Goal: Communication & Community: Answer question/provide support

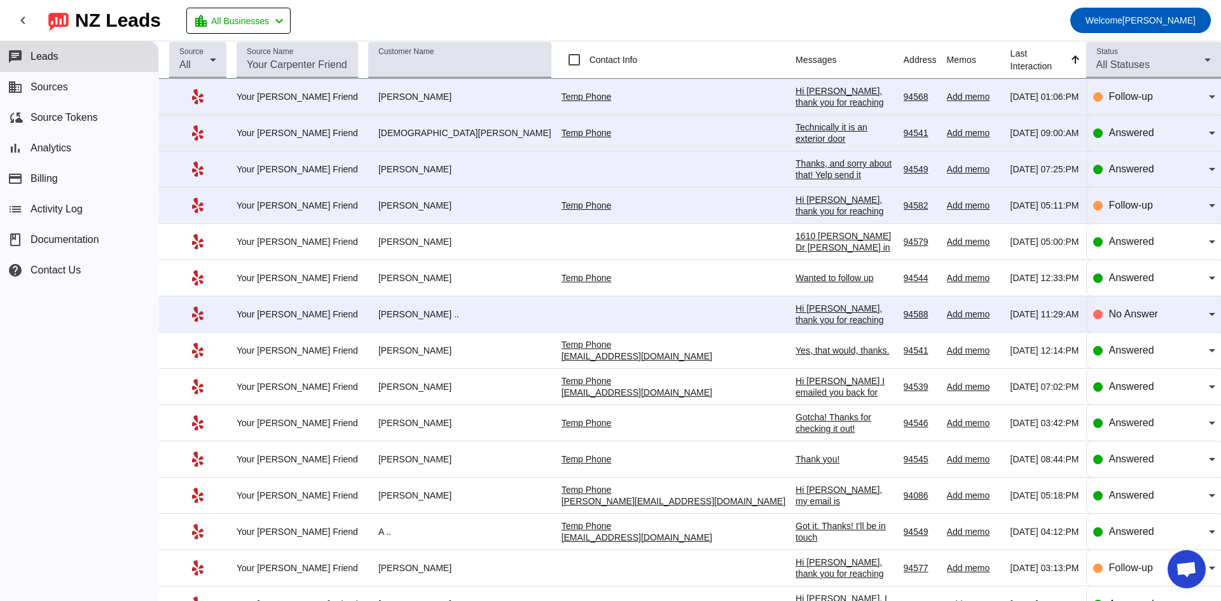
click at [796, 318] on div "Hi [PERSON_NAME], thank you for reaching out to Your [PERSON_NAME] Friend. Coul…" at bounding box center [845, 360] width 98 height 114
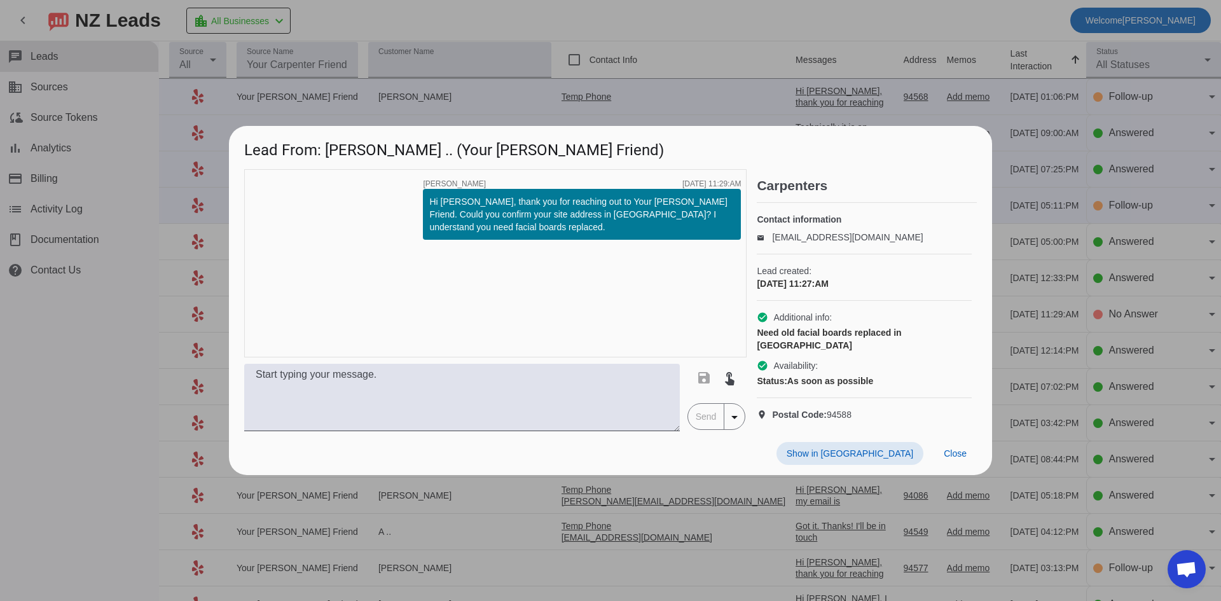
click at [96, 402] on div at bounding box center [610, 300] width 1221 height 601
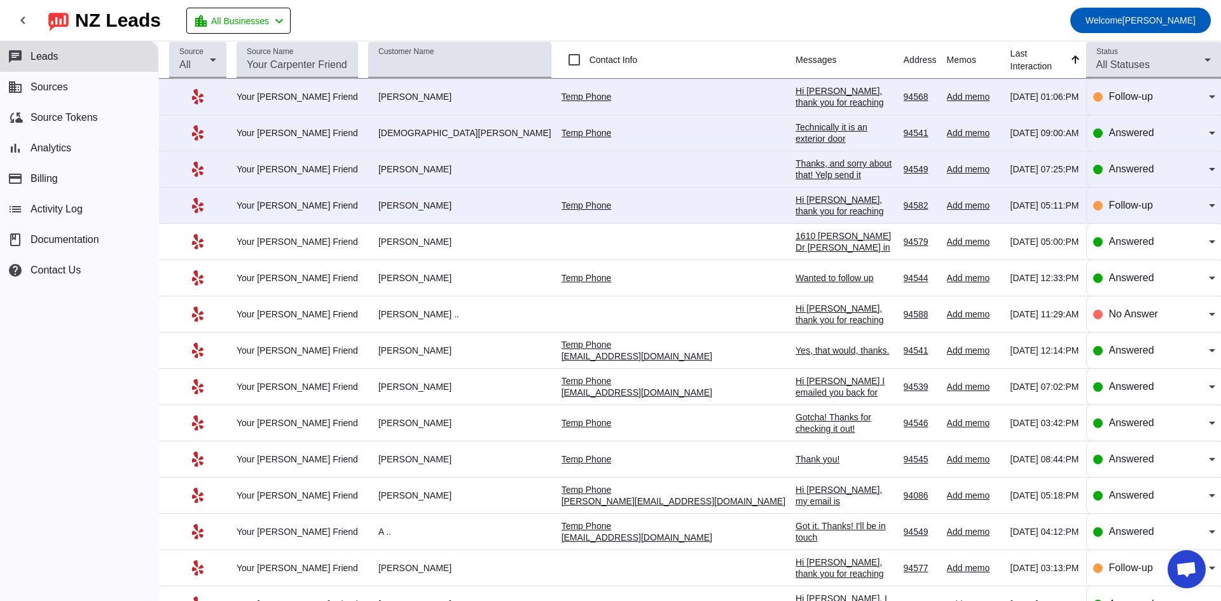
click at [796, 280] on div "Wanted to follow up" at bounding box center [845, 277] width 98 height 11
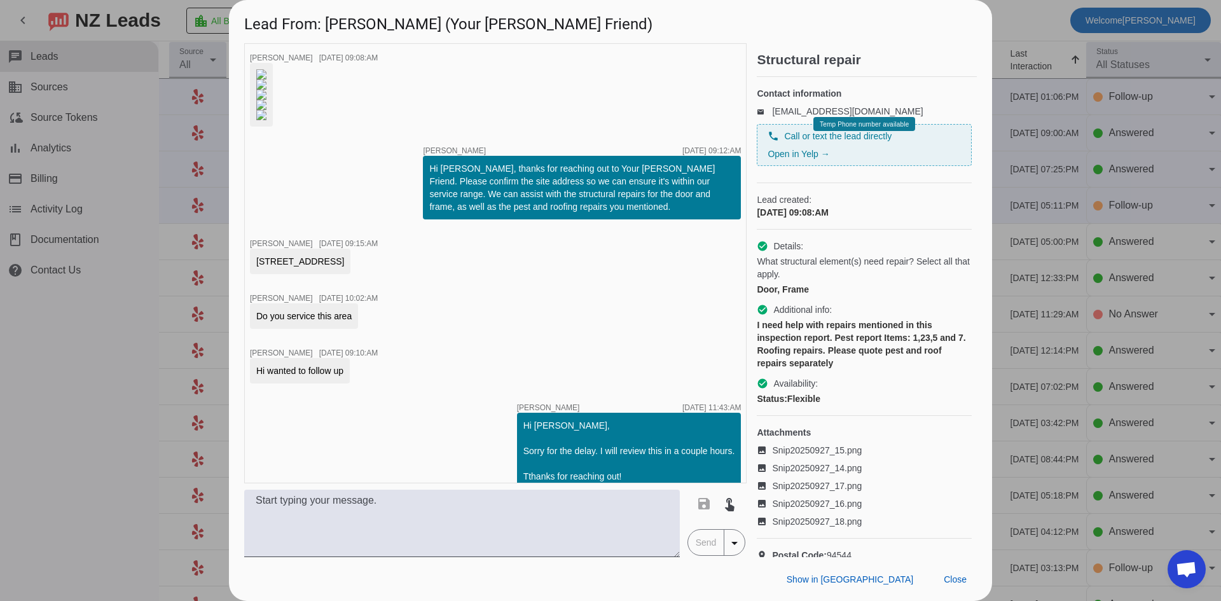
scroll to position [925, 0]
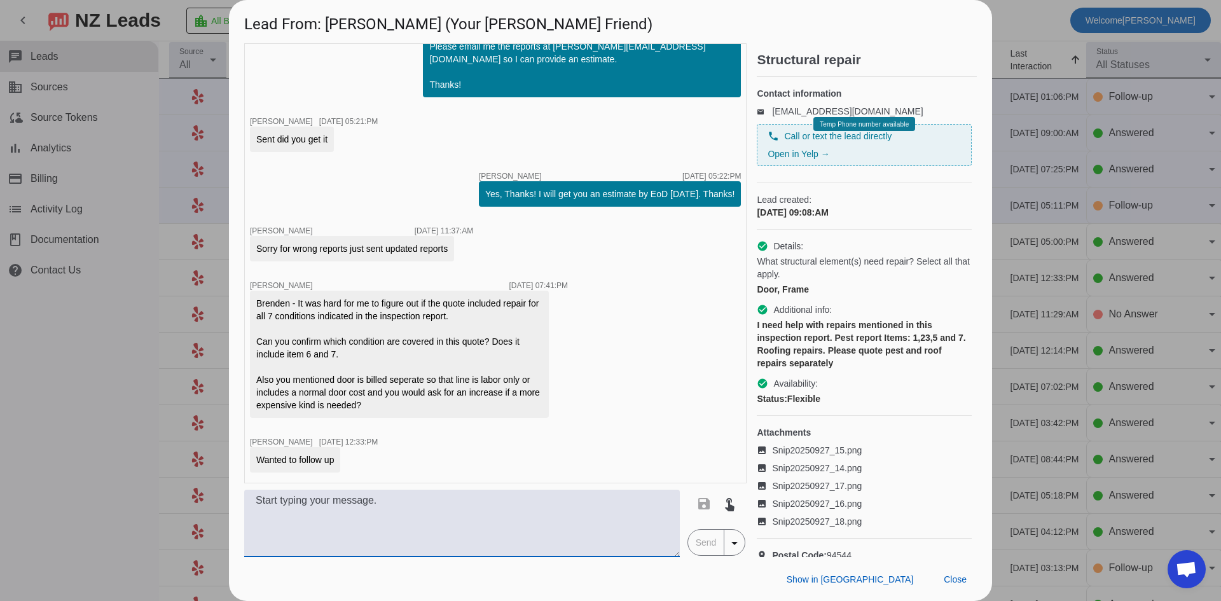
click at [402, 538] on textarea at bounding box center [462, 523] width 436 height 67
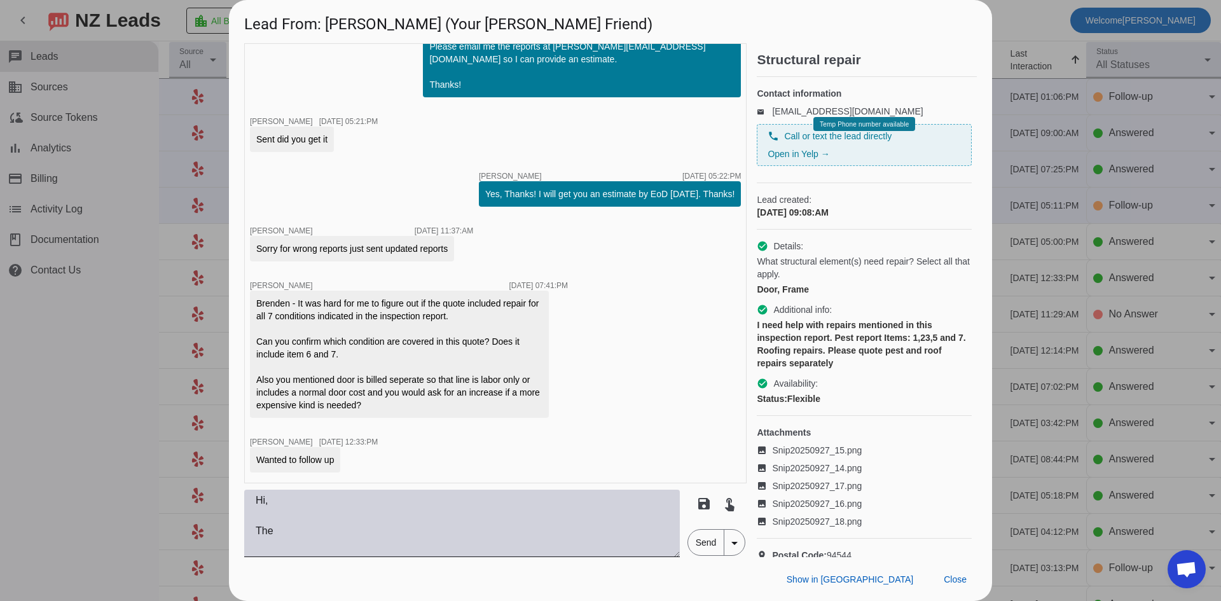
click at [347, 538] on textarea "Hi, The" at bounding box center [462, 523] width 436 height 67
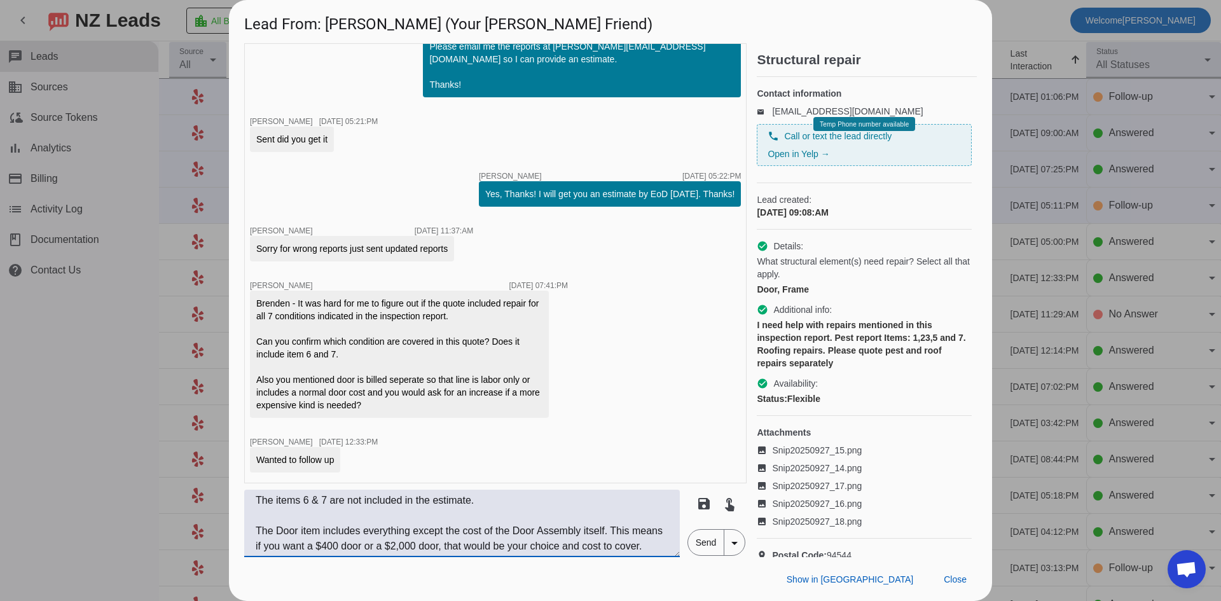
scroll to position [71, 0]
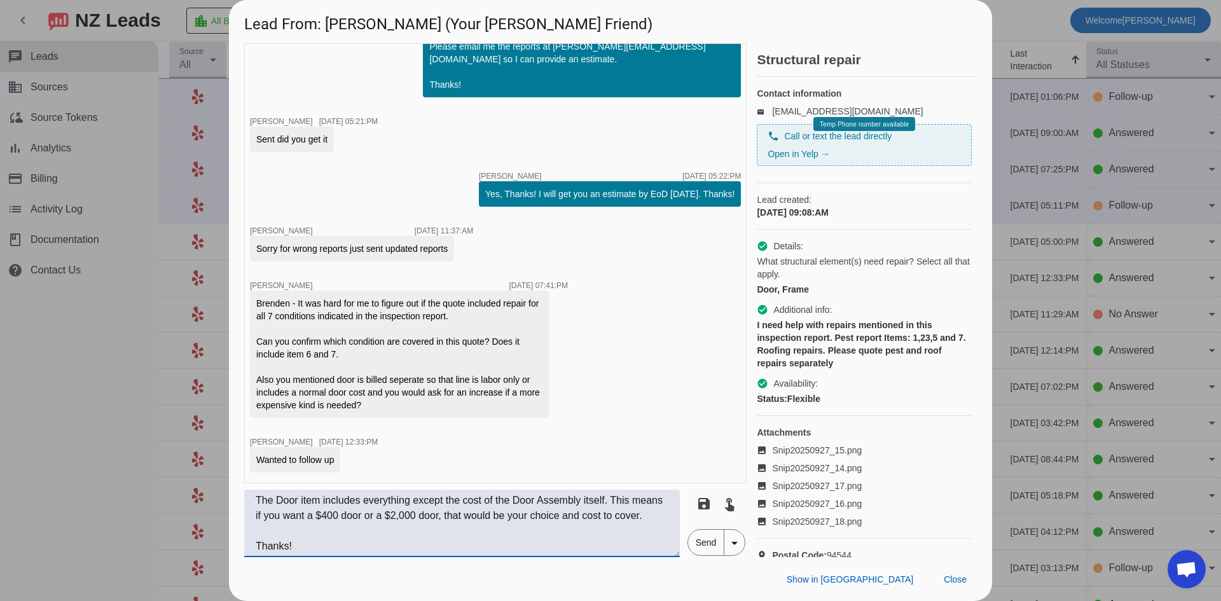
type textarea "Hi, The items 6 & 7 are not included in the estimate. The Door item includes ev…"
click at [692, 544] on span "Send" at bounding box center [706, 542] width 36 height 25
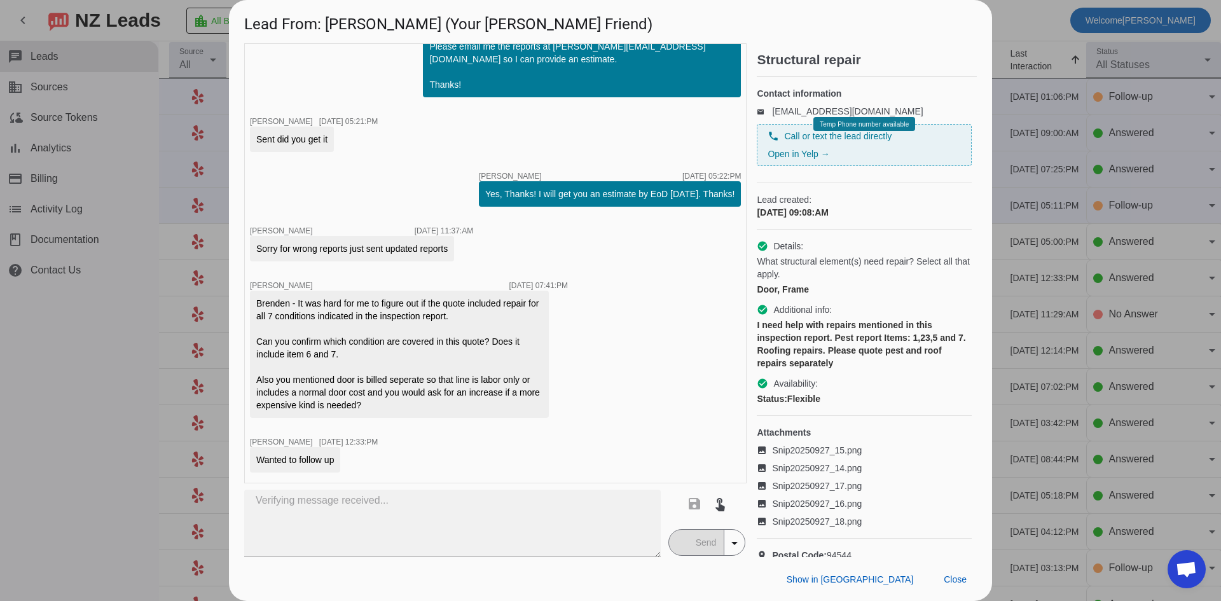
scroll to position [1082, 0]
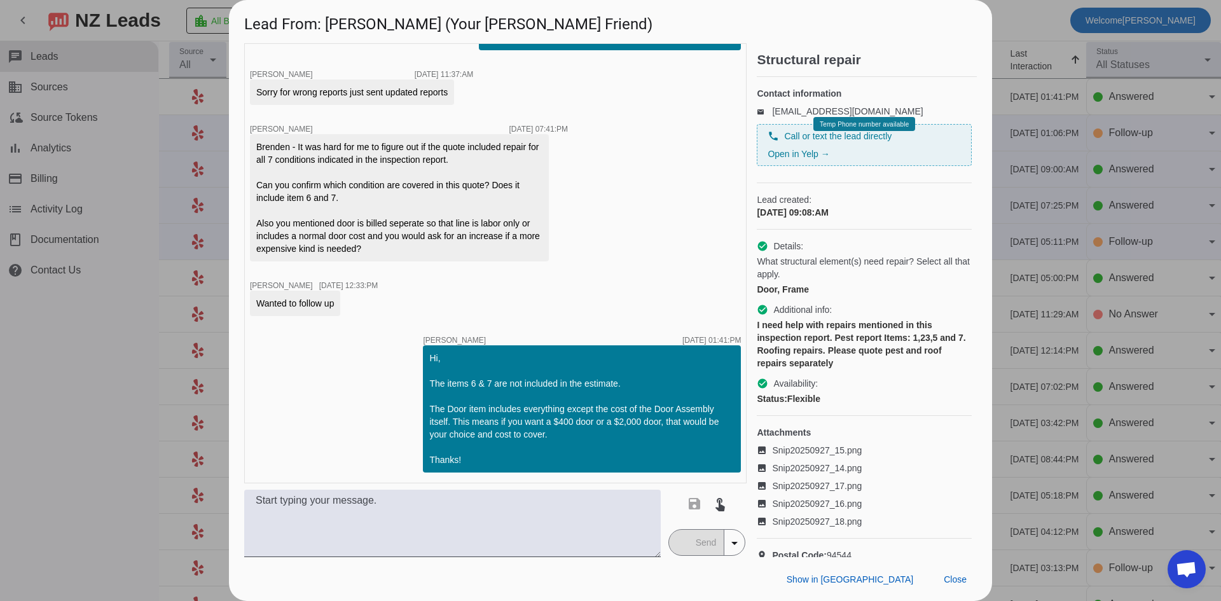
click at [80, 422] on div at bounding box center [610, 300] width 1221 height 601
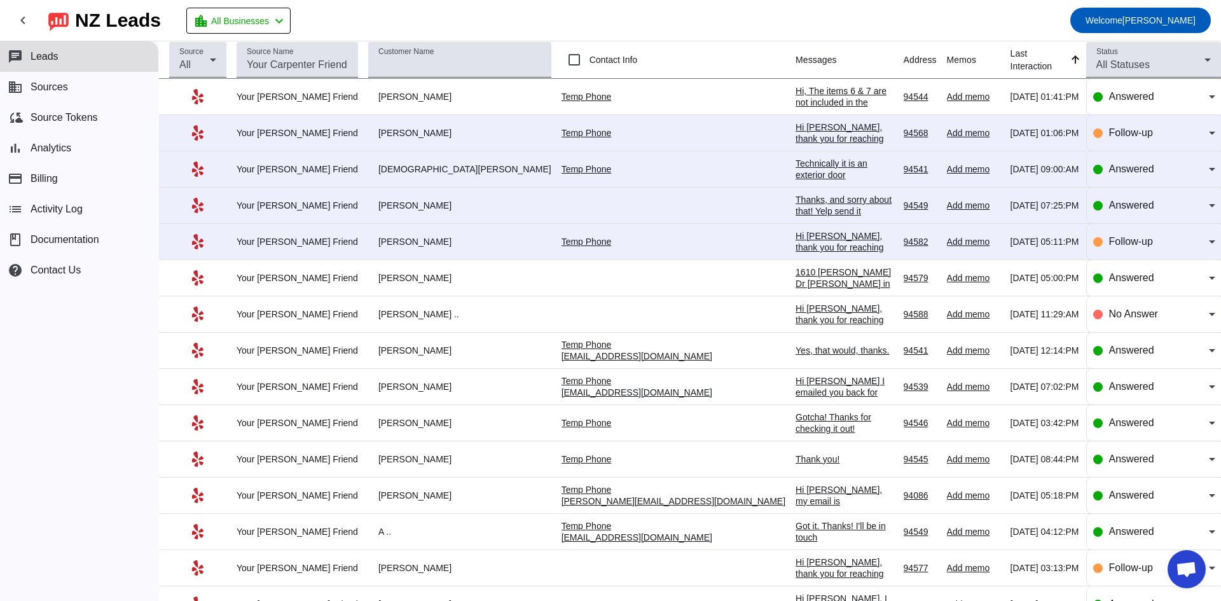
drag, startPoint x: 697, startPoint y: 128, endPoint x: 707, endPoint y: 126, distance: 9.9
click at [796, 128] on div "Hi [PERSON_NAME], thank you for reaching out to Your [PERSON_NAME] Friend. I ap…" at bounding box center [845, 184] width 98 height 126
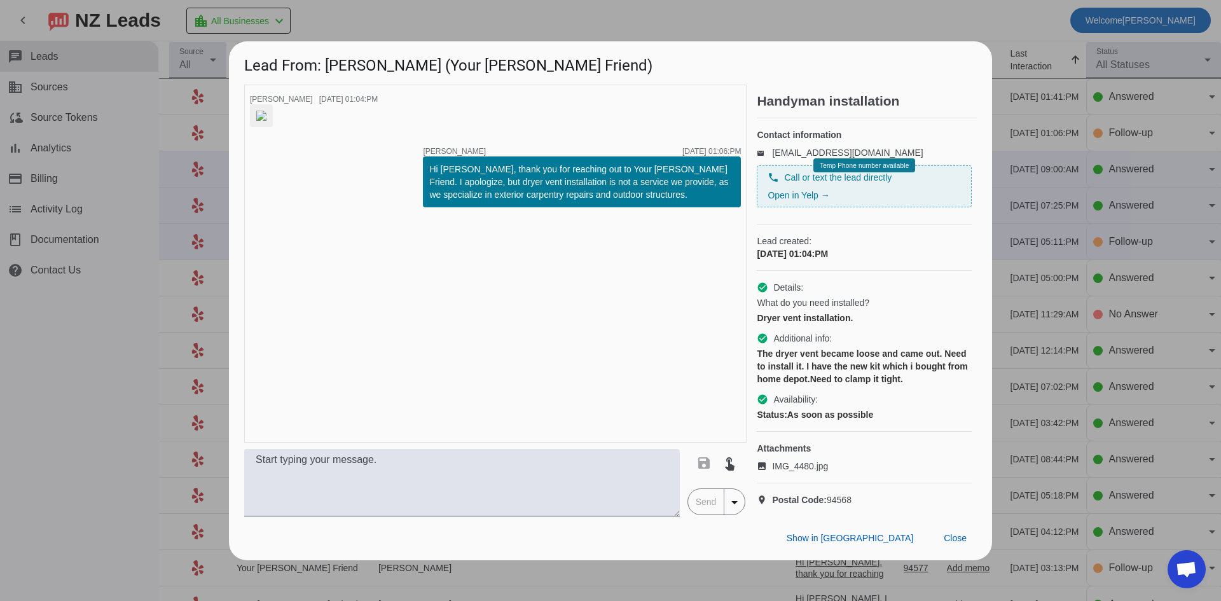
click at [138, 386] on div at bounding box center [610, 300] width 1221 height 601
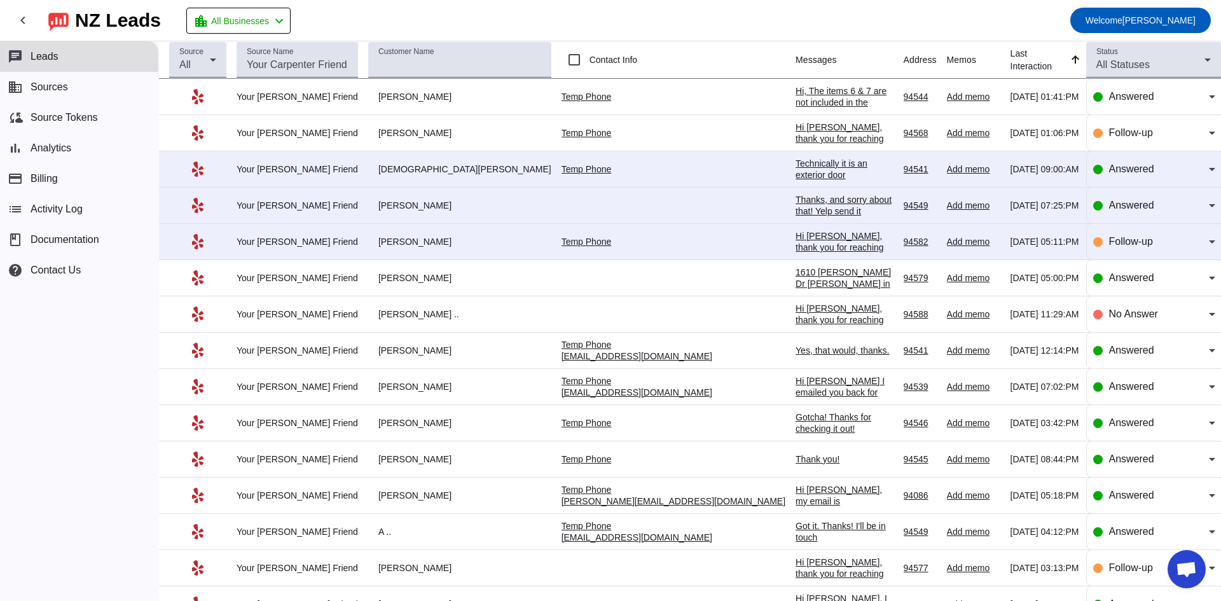
click at [796, 169] on div "Technically it is an exterior door" at bounding box center [845, 169] width 98 height 23
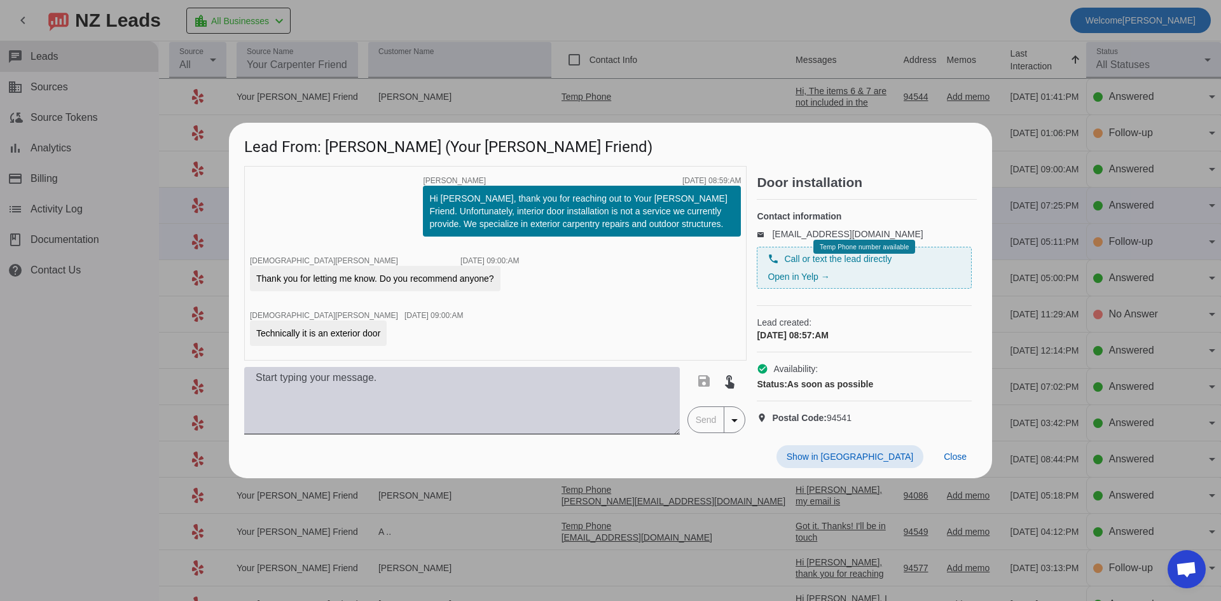
click at [405, 412] on textarea at bounding box center [462, 400] width 436 height 67
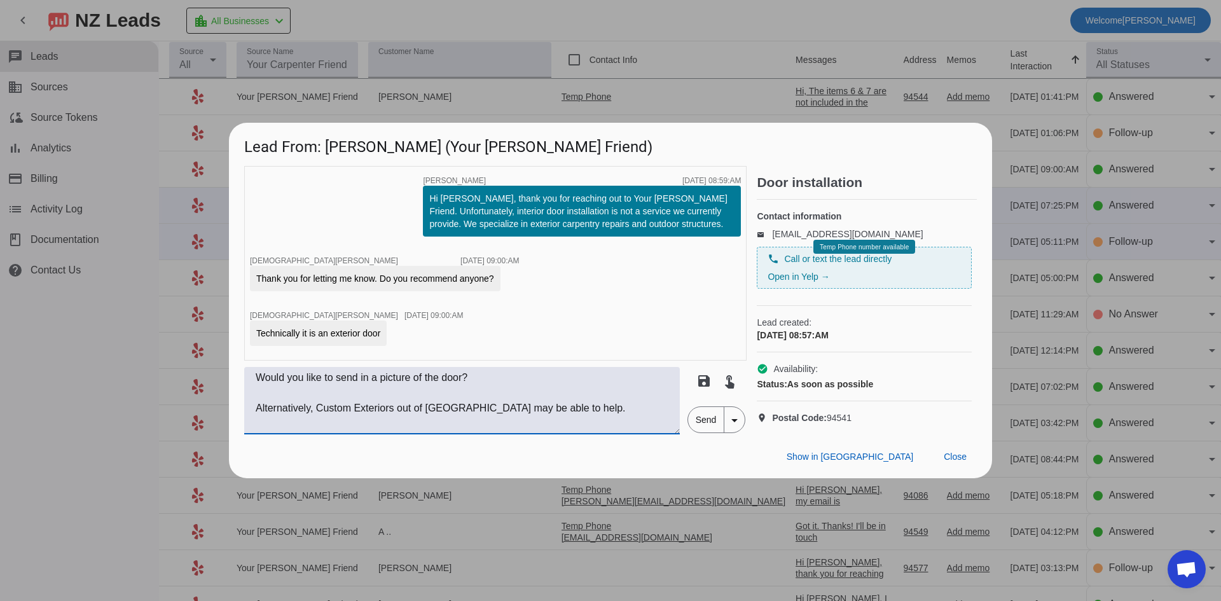
click at [600, 424] on textarea "Would you like to send in a picture of the door? Alternatively, Custom Exterior…" at bounding box center [462, 400] width 436 height 67
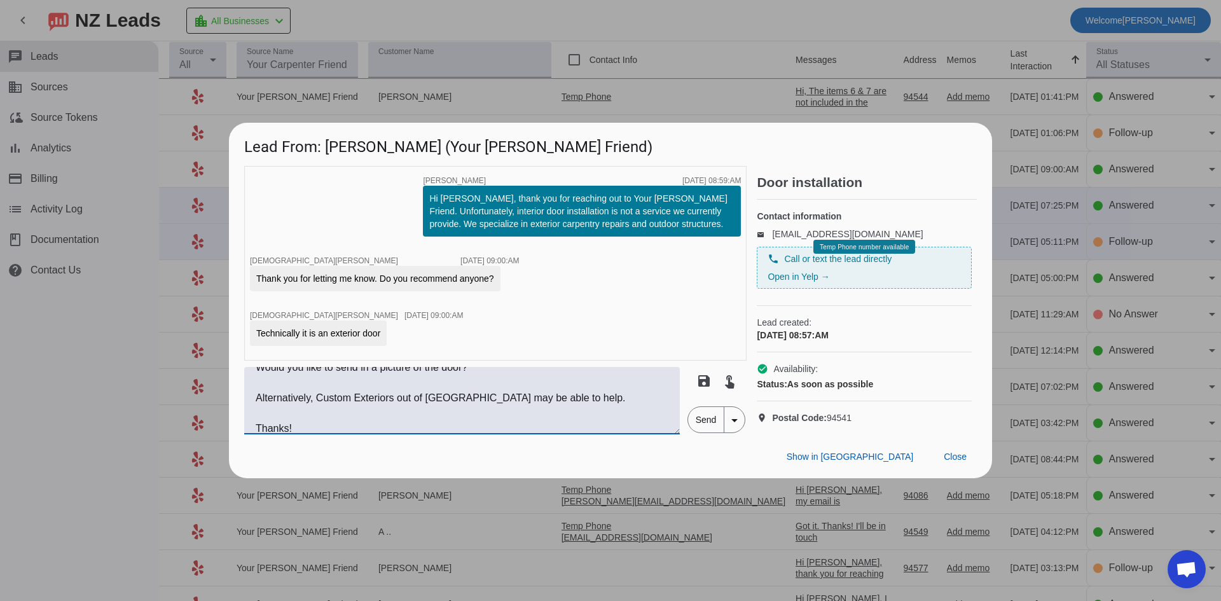
type textarea "Would you like to send in a picture of the door? Alternatively, Custom Exterior…"
drag, startPoint x: 698, startPoint y: 435, endPoint x: 706, endPoint y: 435, distance: 7.6
click at [700, 432] on span "Send" at bounding box center [706, 419] width 36 height 25
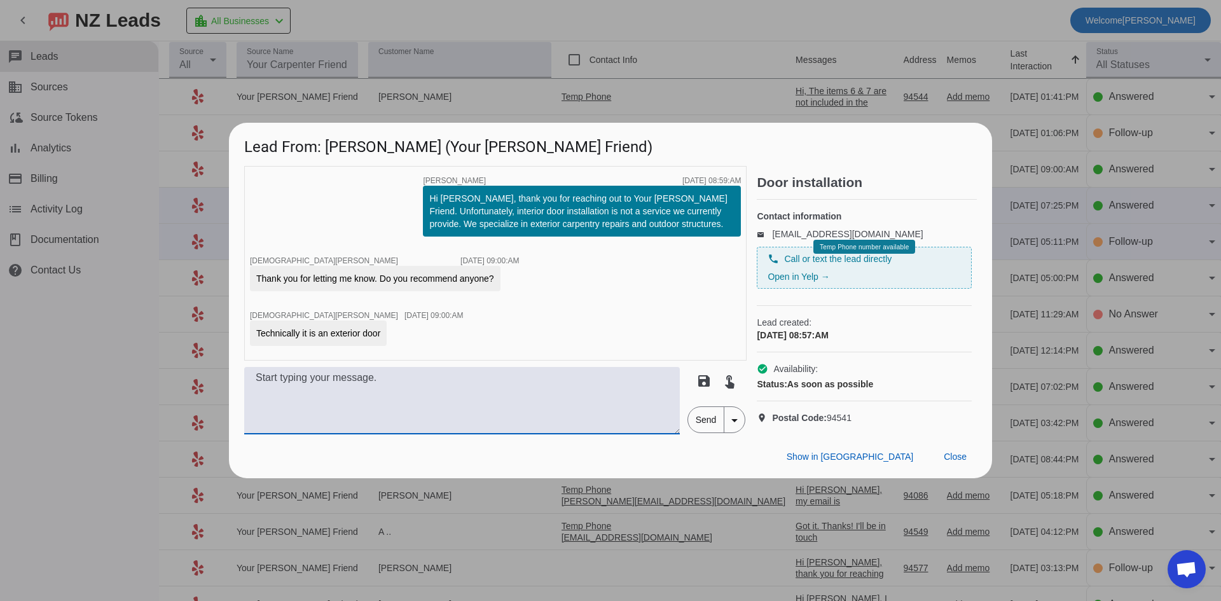
scroll to position [0, 0]
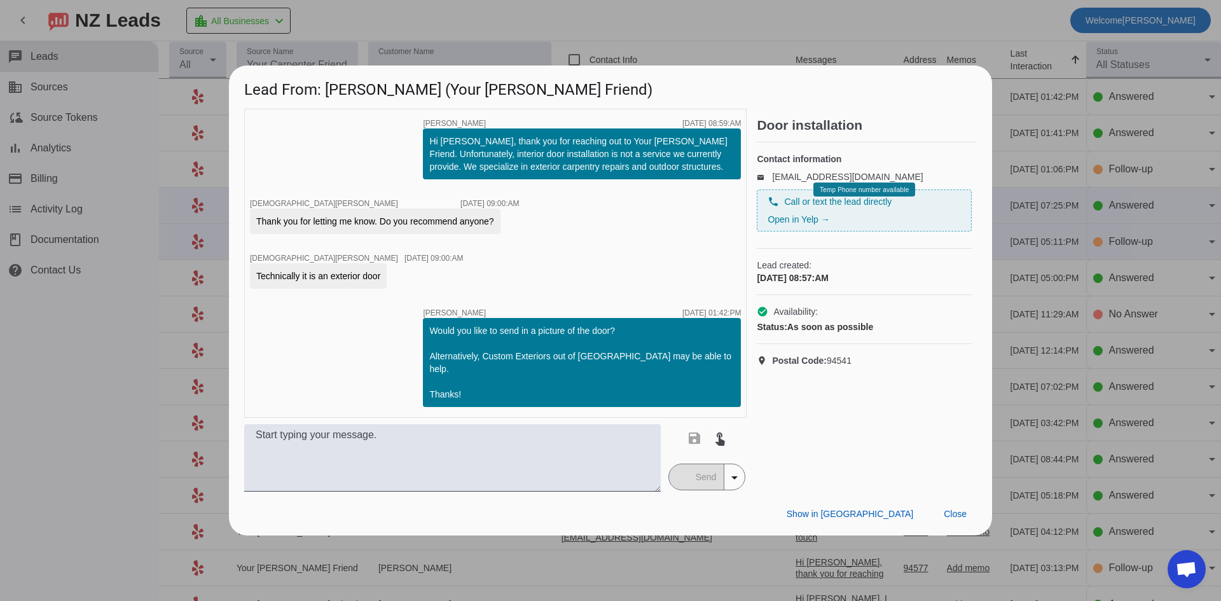
click at [119, 353] on div at bounding box center [610, 300] width 1221 height 601
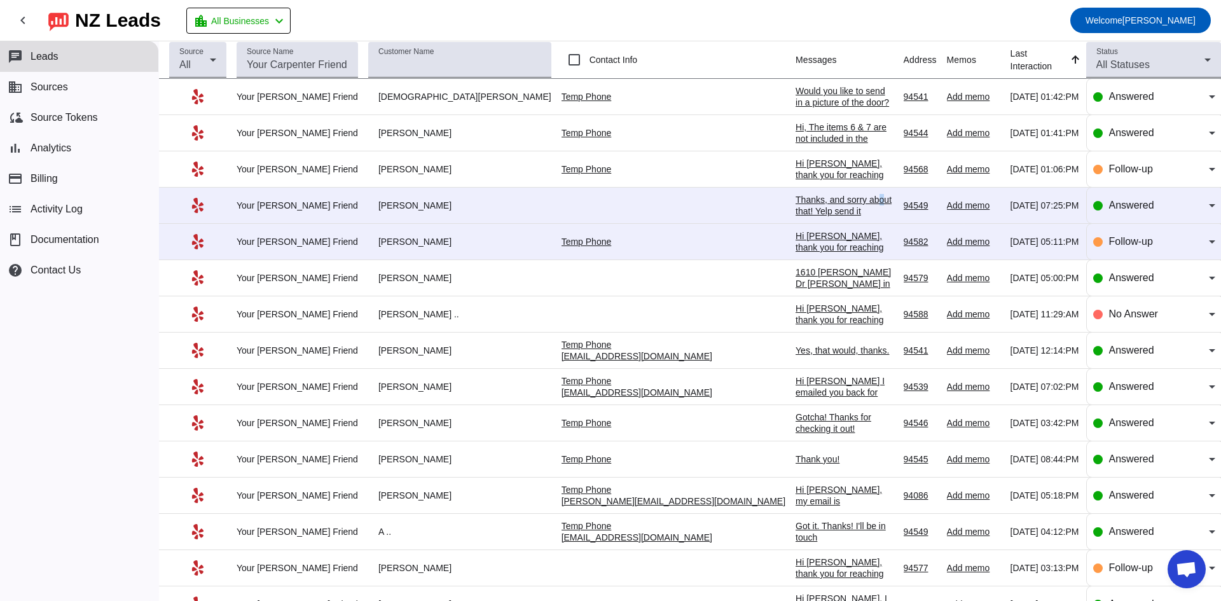
click at [796, 198] on div "Thanks, and sorry about that! Yelp send it automatically to companies they thou…" at bounding box center [845, 222] width 98 height 57
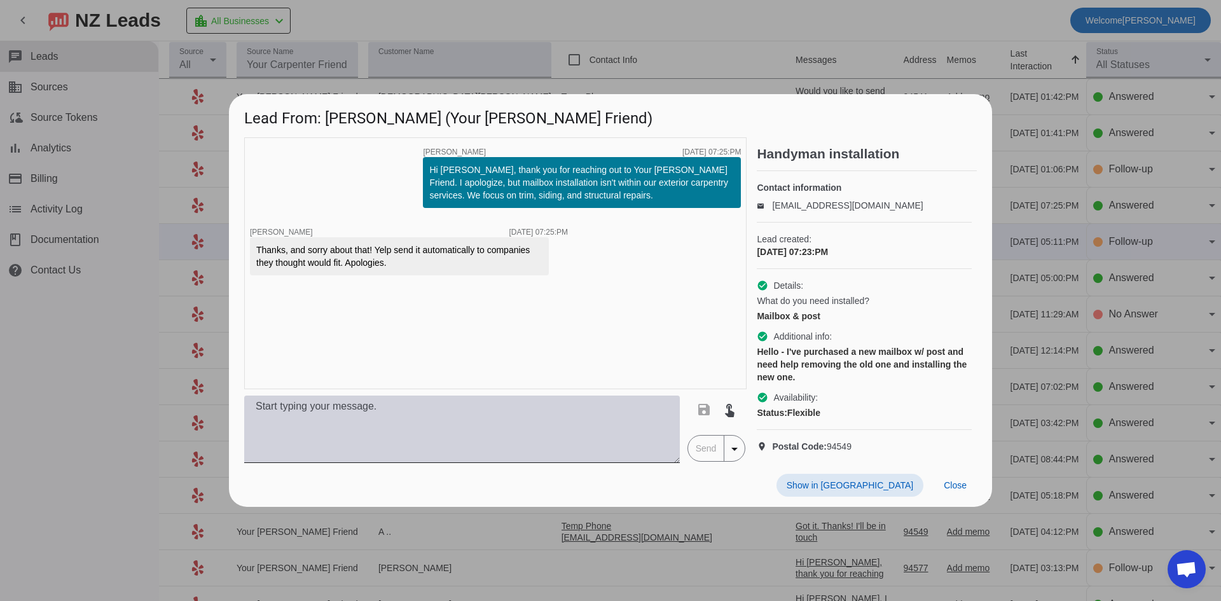
click at [507, 433] on textarea at bounding box center [462, 429] width 436 height 67
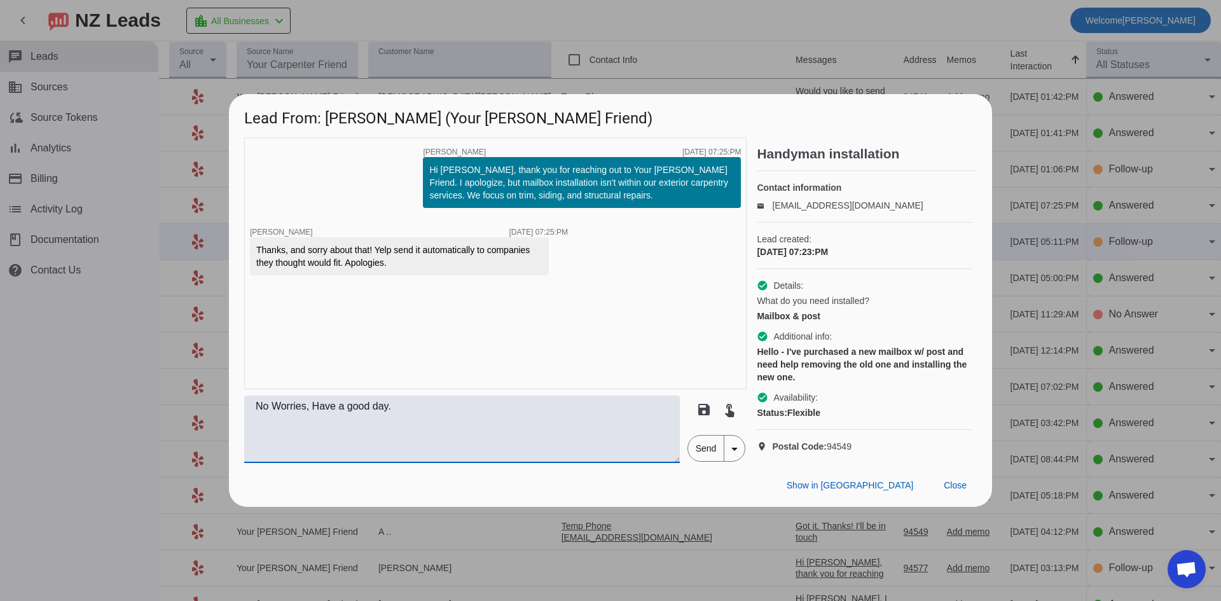
type textarea "No Worries, Have a good day."
click at [716, 457] on span "Send" at bounding box center [706, 448] width 36 height 25
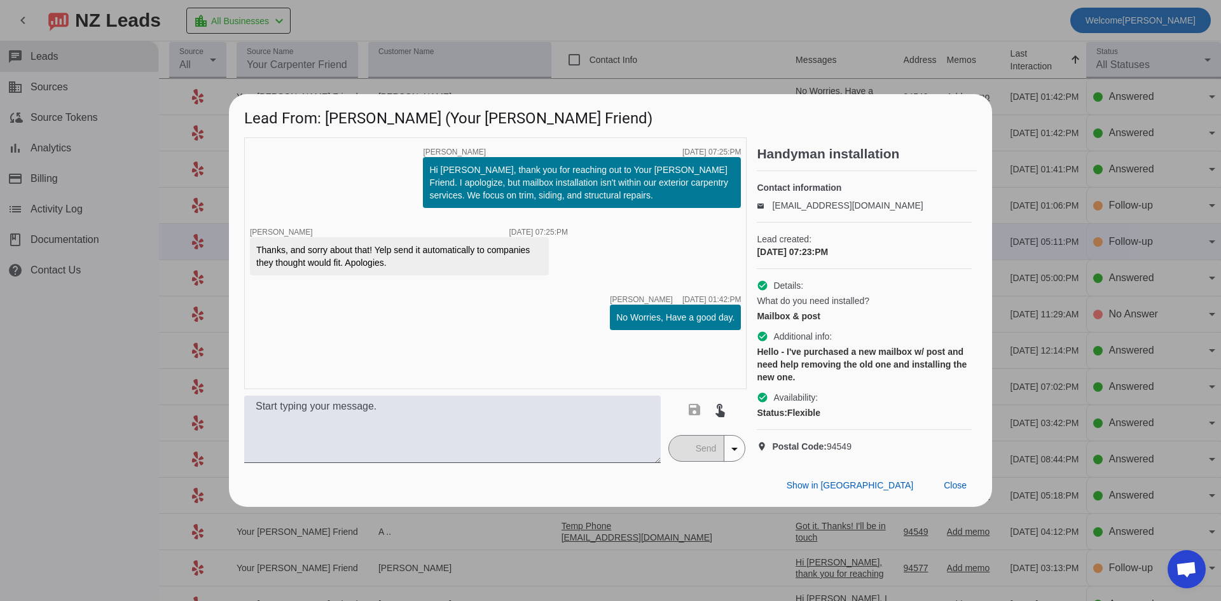
click at [70, 335] on div at bounding box center [610, 300] width 1221 height 601
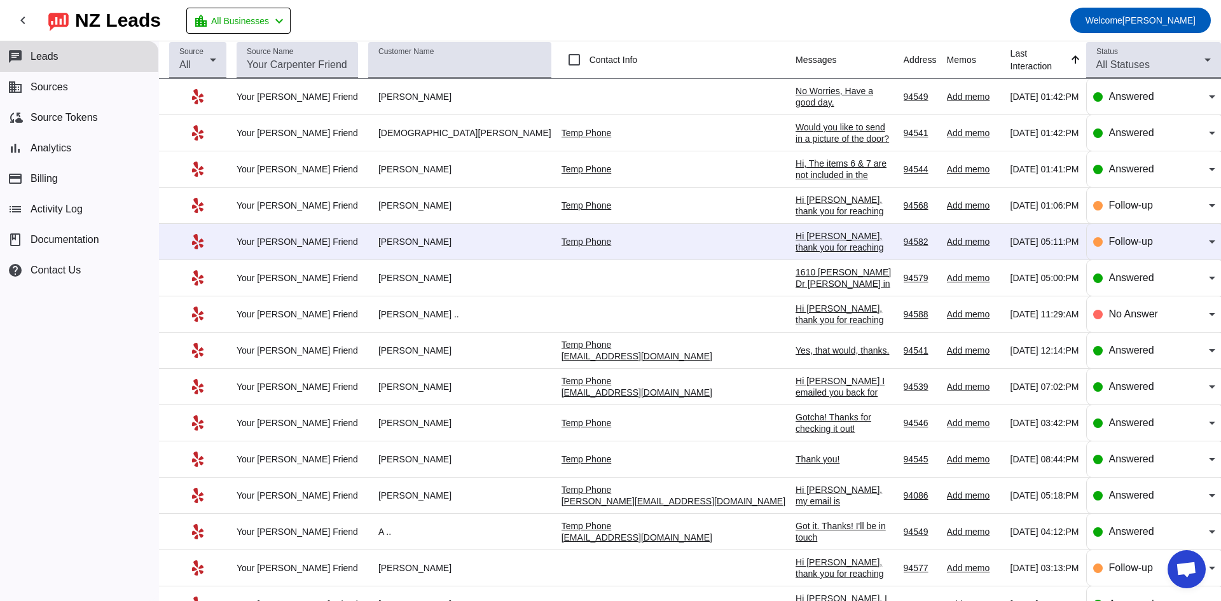
click at [796, 244] on div "Hi [PERSON_NAME], thank you for reaching out to Your [PERSON_NAME] Friend. I ap…" at bounding box center [845, 287] width 98 height 114
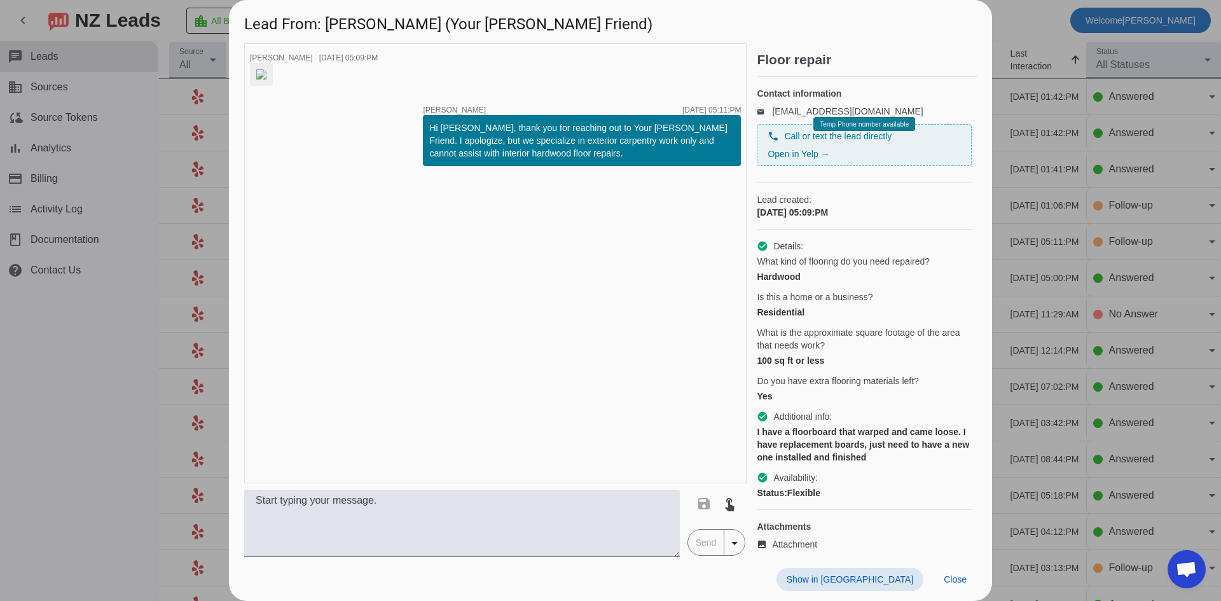
click at [118, 349] on div at bounding box center [610, 300] width 1221 height 601
